Goal: Task Accomplishment & Management: Use online tool/utility

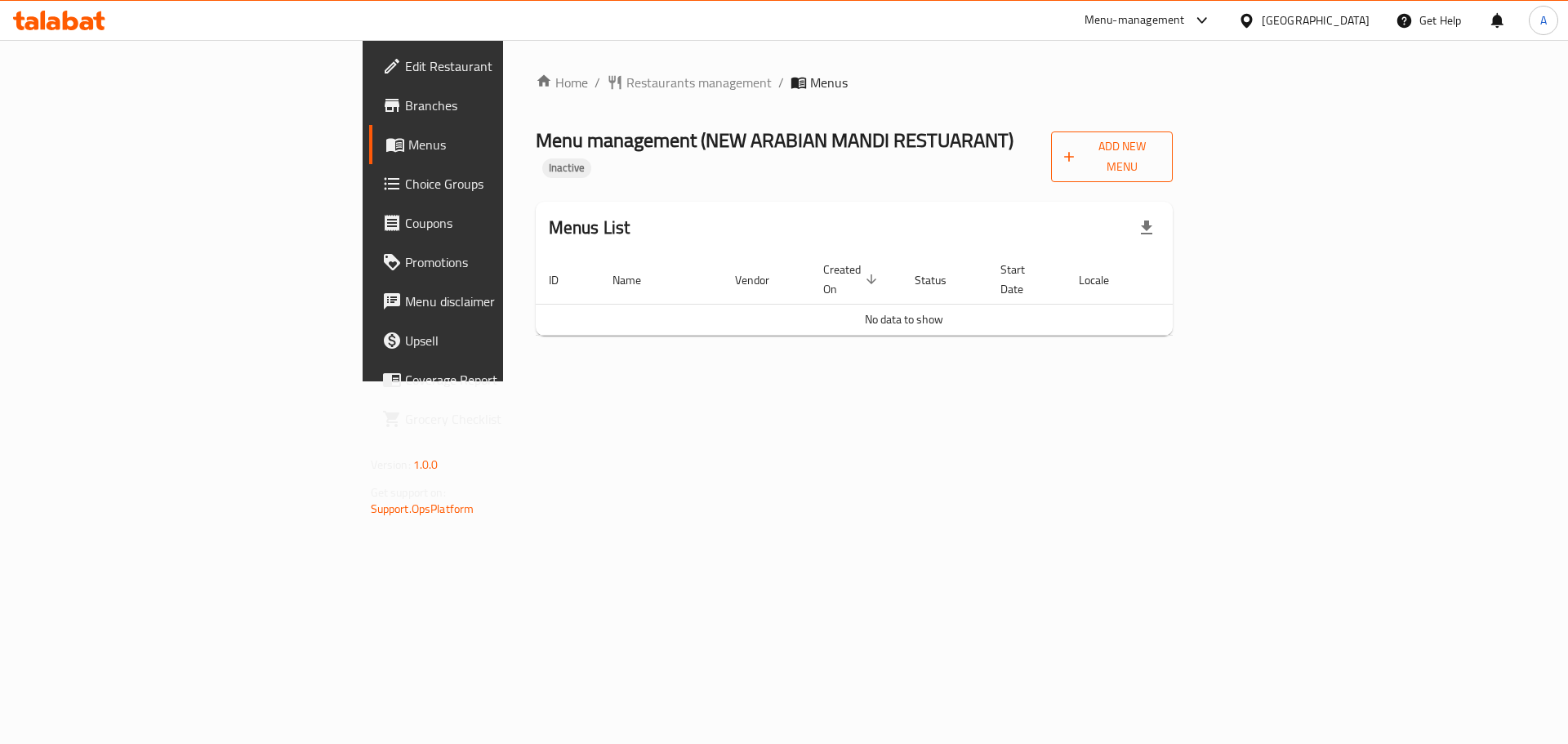
click at [1160, 142] on span "Add New Menu" at bounding box center [1112, 157] width 97 height 41
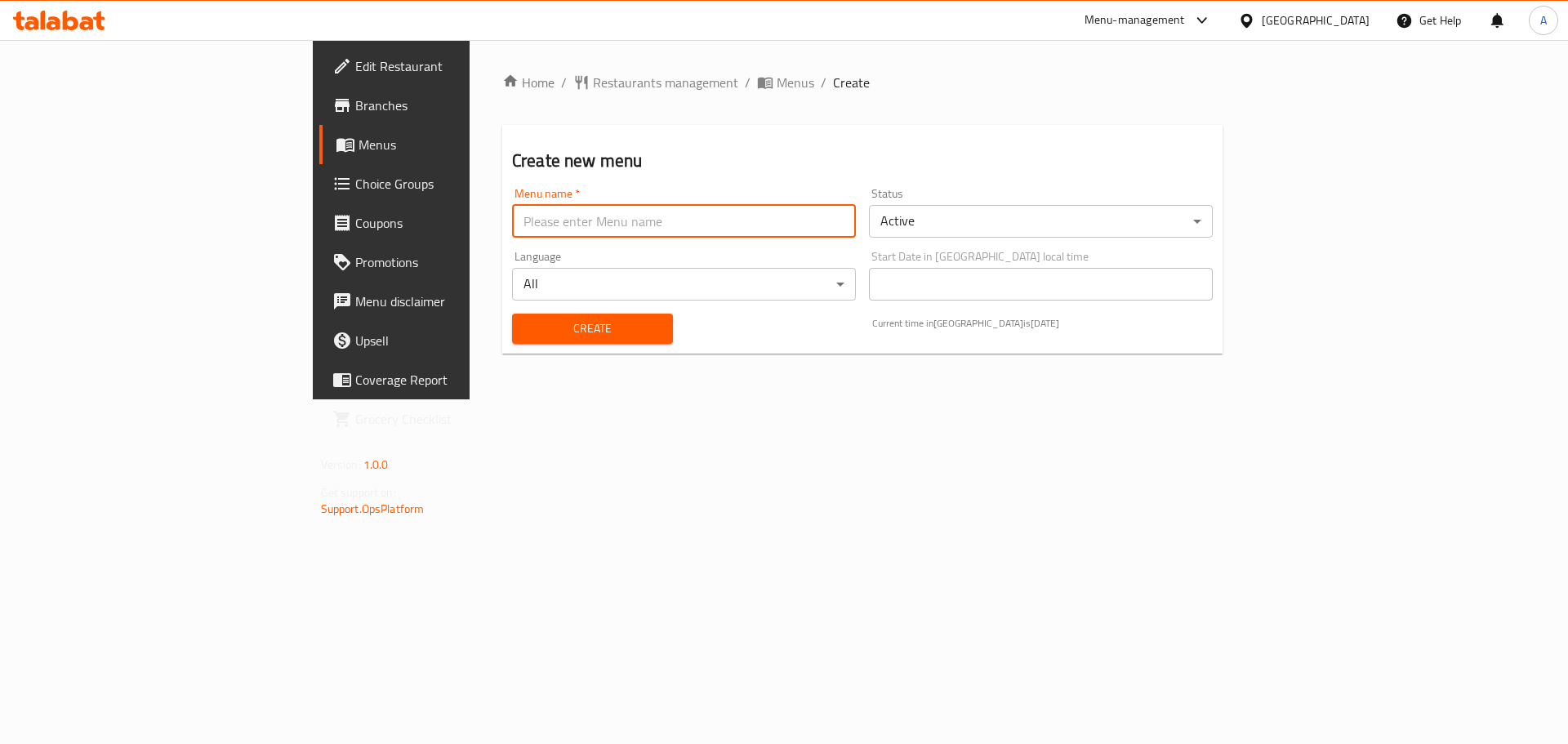
click at [727, 215] on input "text" at bounding box center [683, 221] width 343 height 33
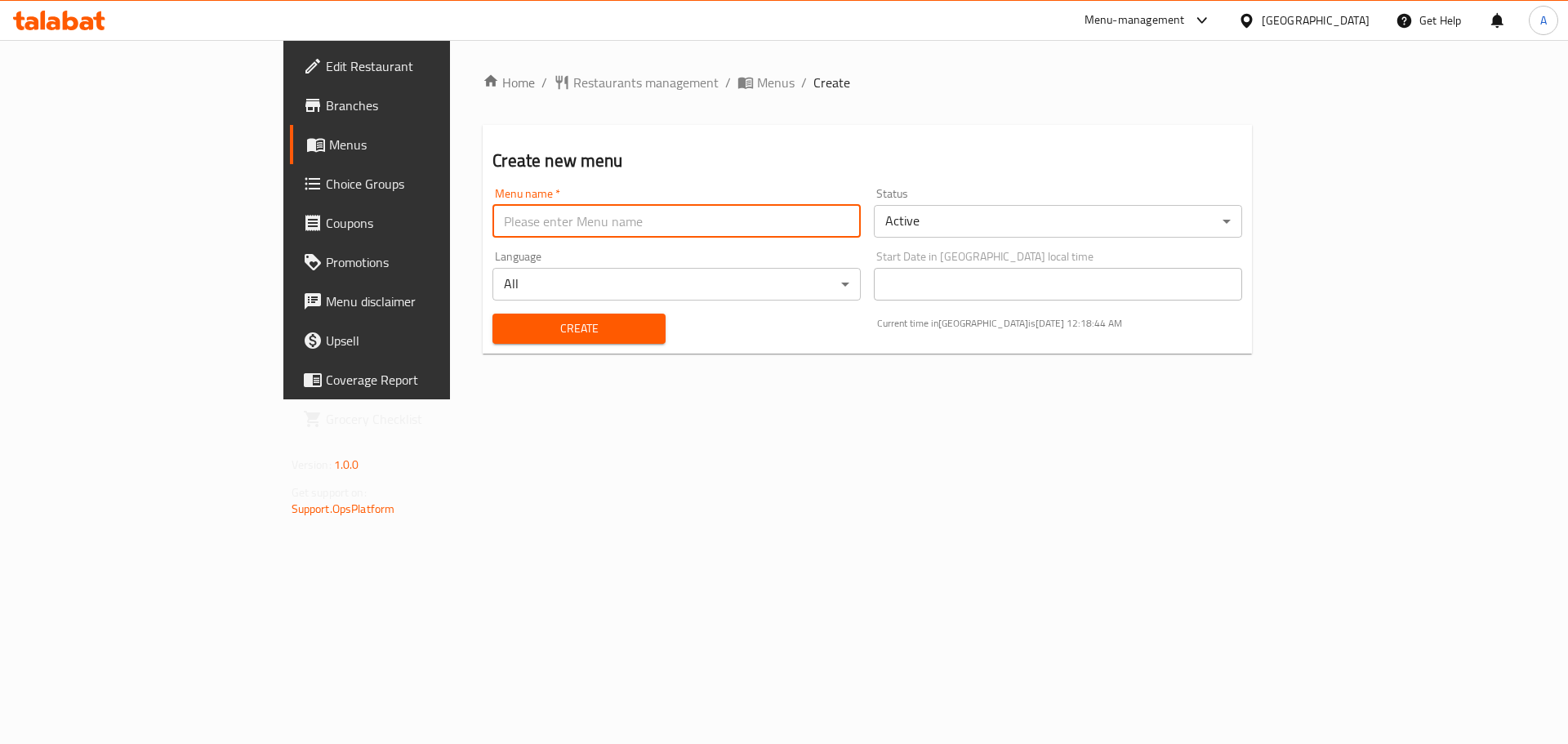
type input "New"
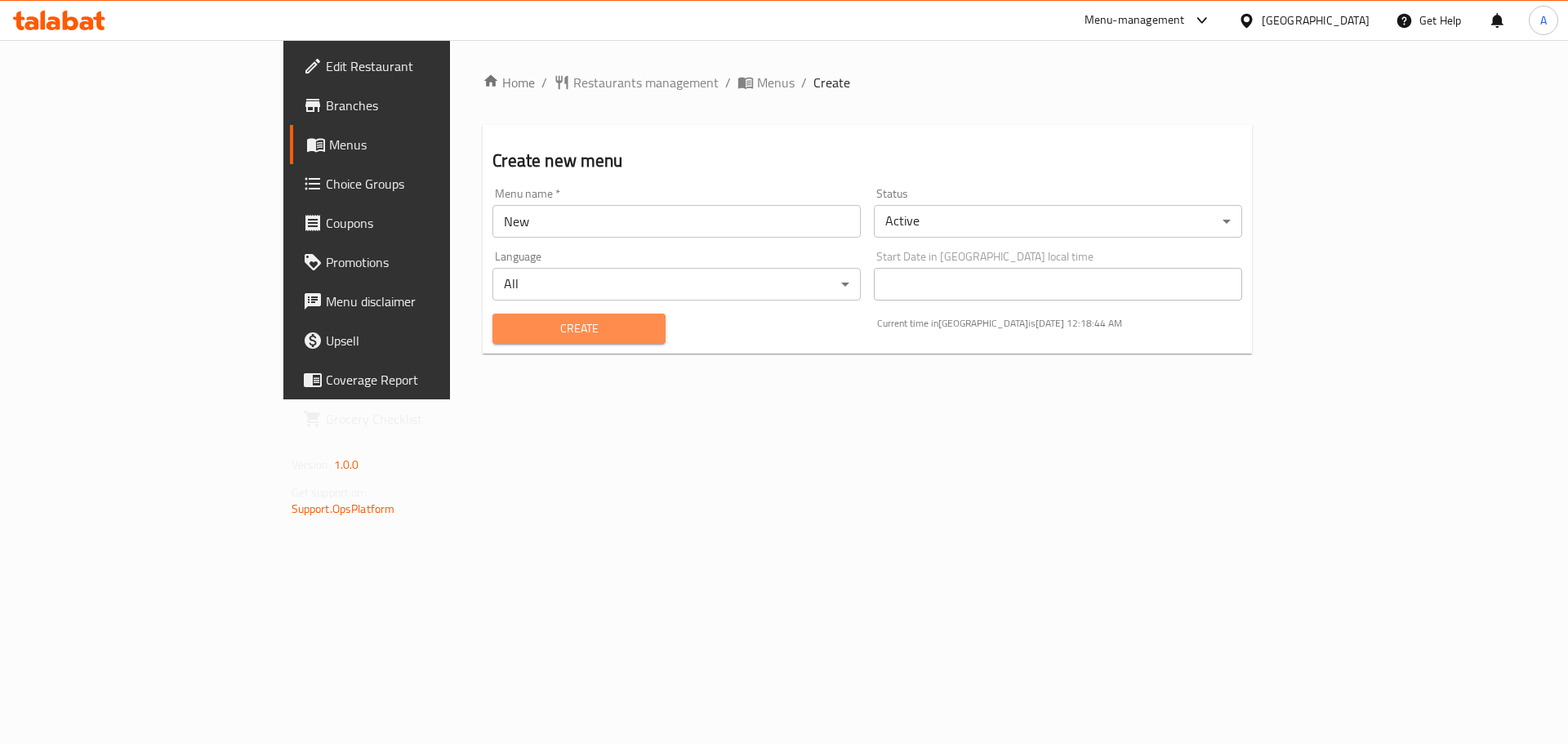
click at [505, 322] on span "Create" at bounding box center [578, 329] width 146 height 20
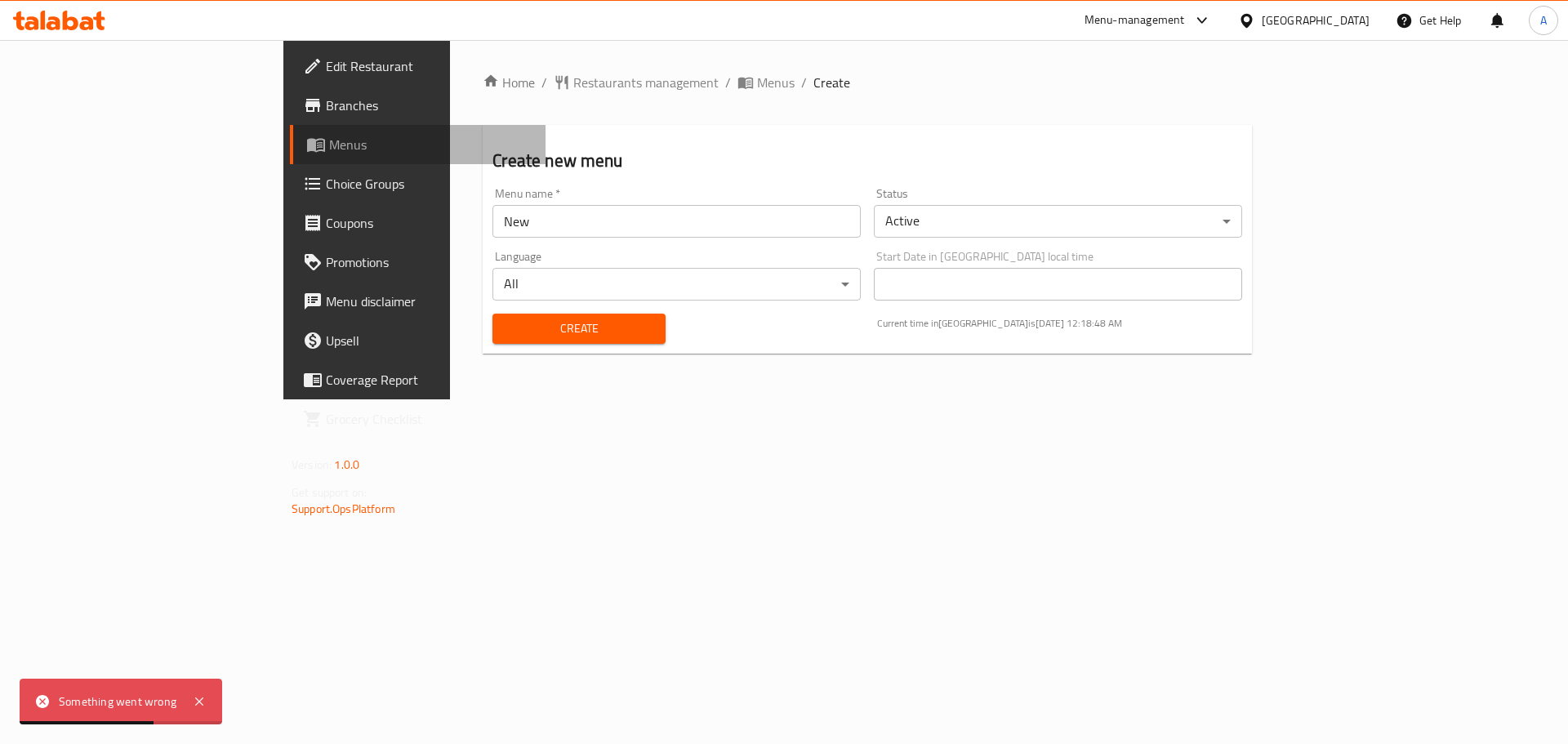
click at [329, 151] on span "Menus" at bounding box center [431, 144] width 204 height 20
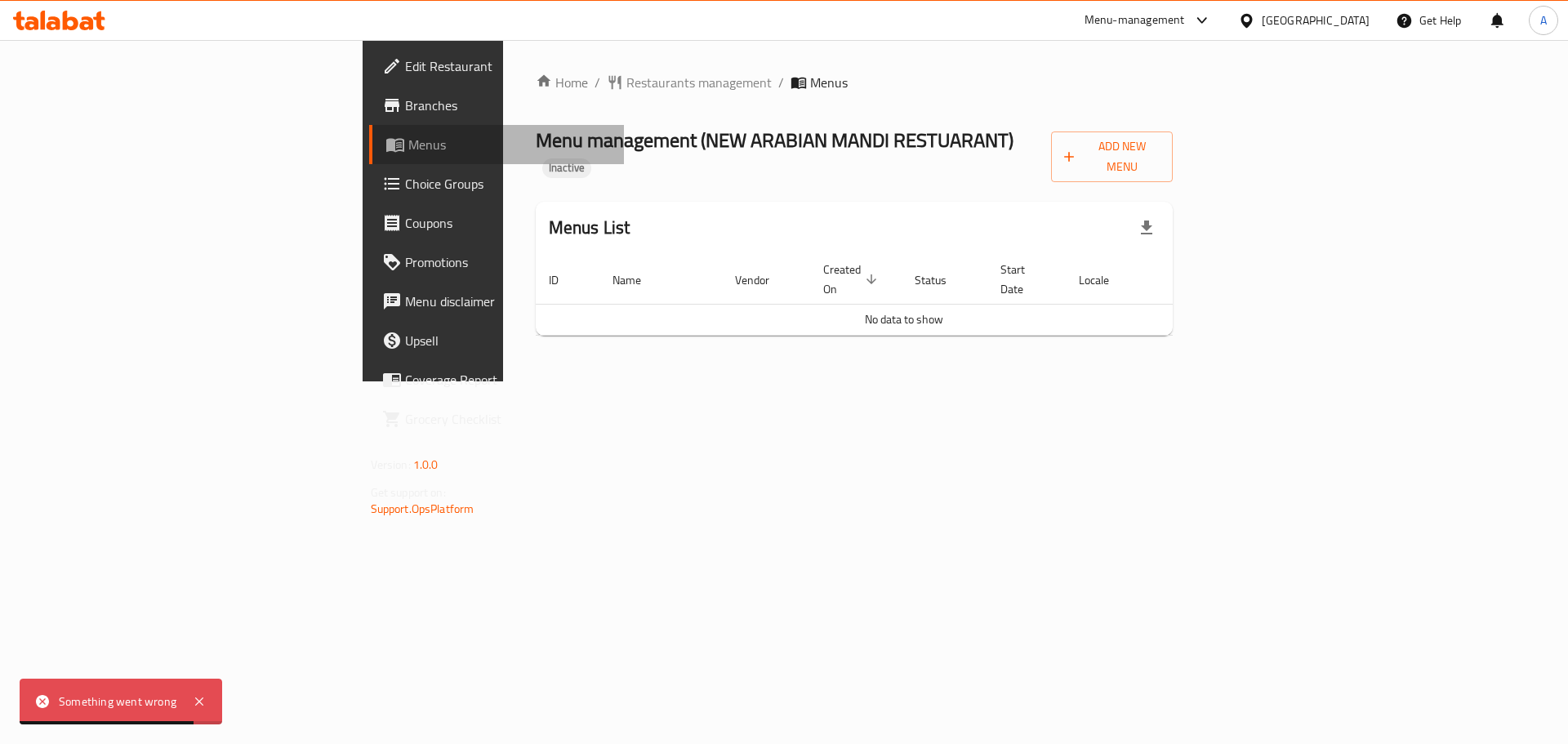
click at [409, 150] on span "Menus" at bounding box center [510, 144] width 204 height 20
